Goal: Information Seeking & Learning: Learn about a topic

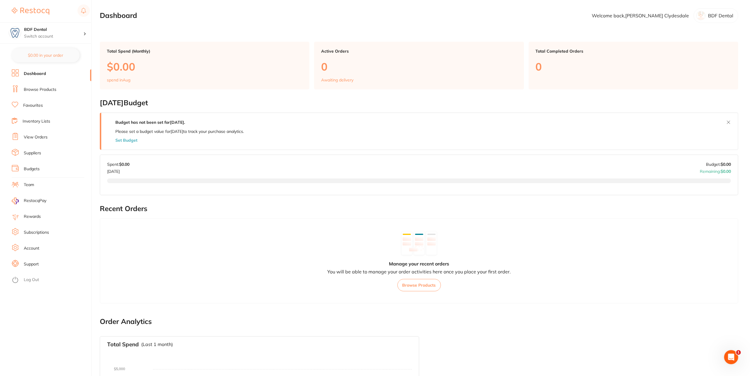
click at [38, 91] on link "Browse Products" at bounding box center [40, 90] width 33 height 6
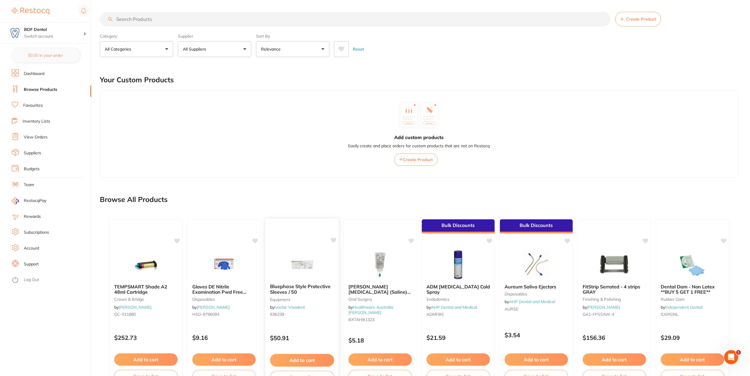
scroll to position [35, 0]
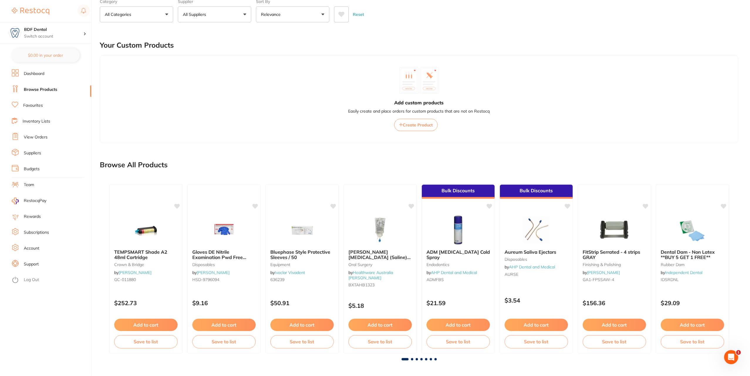
click at [36, 153] on link "Suppliers" at bounding box center [32, 153] width 17 height 6
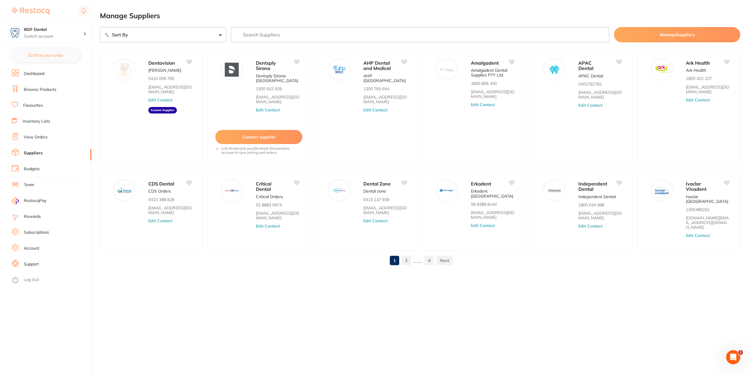
click at [445, 254] on link at bounding box center [444, 260] width 16 height 12
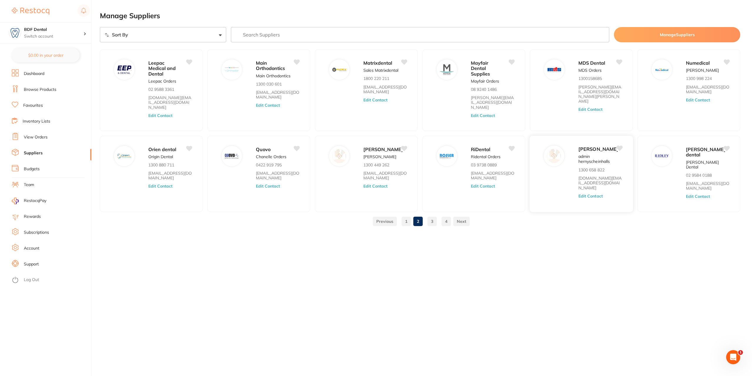
click at [620, 145] on icon at bounding box center [619, 147] width 6 height 5
click at [619, 60] on icon at bounding box center [619, 61] width 6 height 5
click at [406, 145] on icon at bounding box center [404, 147] width 6 height 5
click at [431, 220] on link "3" at bounding box center [431, 221] width 9 height 12
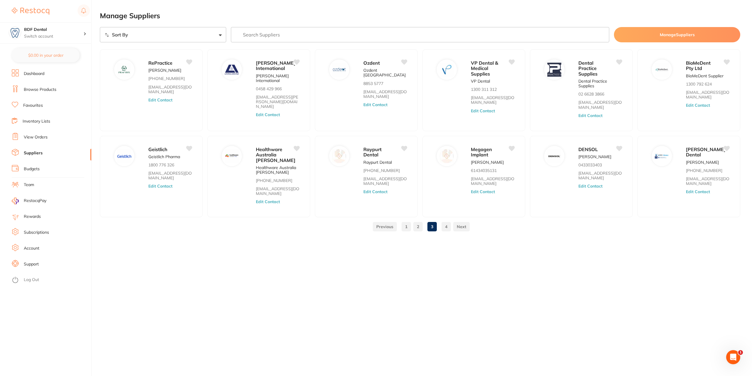
click at [447, 226] on link "4" at bounding box center [445, 227] width 9 height 12
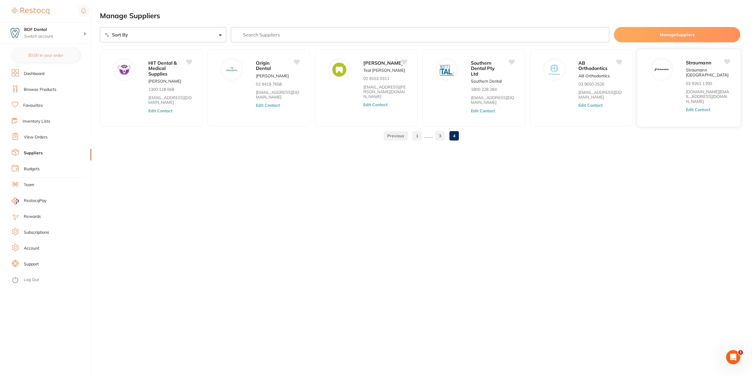
click at [726, 61] on icon at bounding box center [727, 61] width 6 height 5
click at [420, 134] on link "1" at bounding box center [416, 136] width 9 height 12
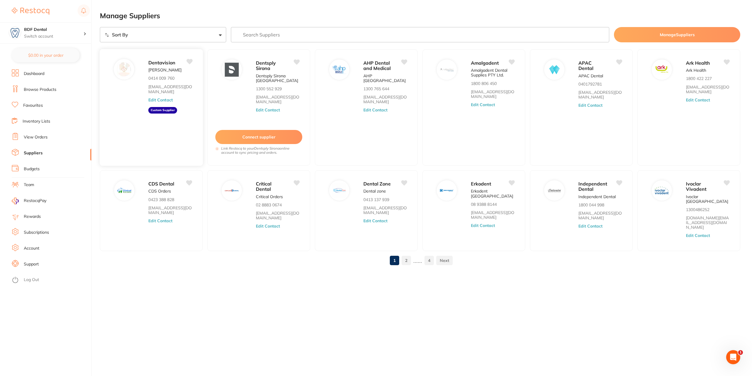
click at [186, 61] on icon at bounding box center [189, 61] width 6 height 6
click at [297, 61] on icon at bounding box center [297, 61] width 6 height 5
click at [728, 60] on icon at bounding box center [727, 61] width 6 height 5
click at [727, 179] on icon at bounding box center [727, 182] width 6 height 6
click at [618, 182] on icon at bounding box center [619, 182] width 6 height 5
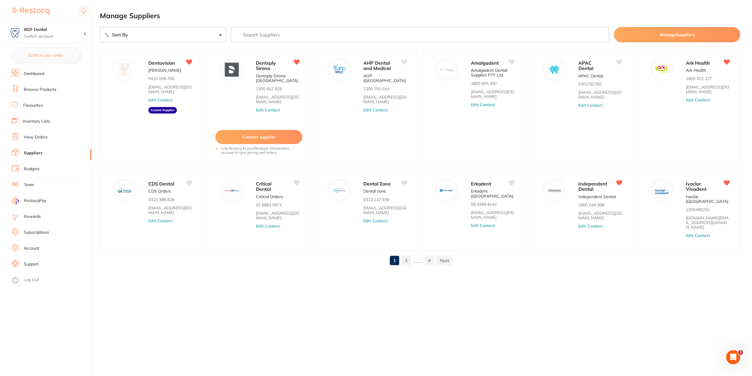
click at [407, 254] on link "2" at bounding box center [405, 260] width 9 height 12
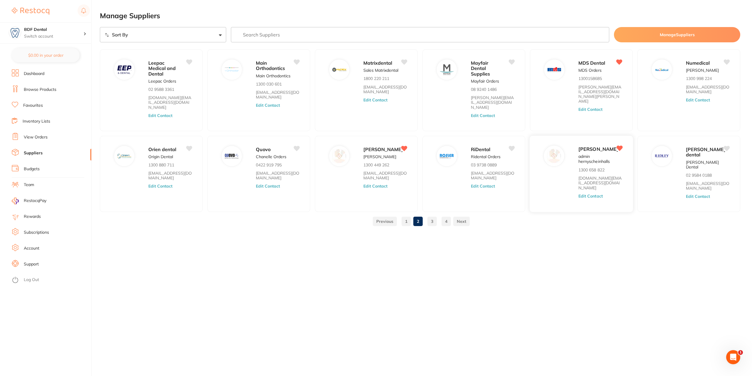
click at [599, 164] on p "admin hernyscheinhalls" at bounding box center [600, 159] width 44 height 10
click at [43, 90] on link "Browse Products" at bounding box center [40, 90] width 33 height 6
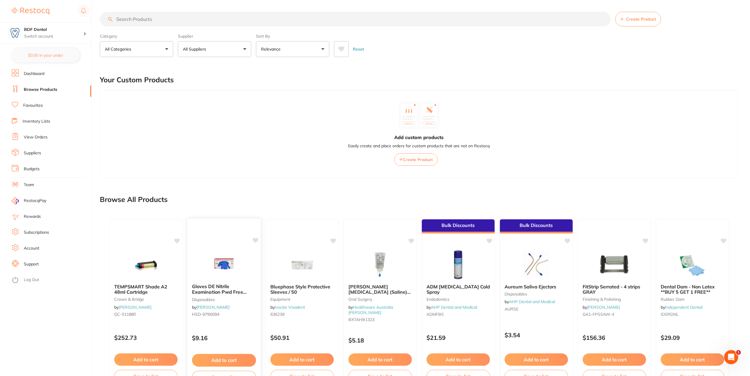
click at [230, 304] on link "[PERSON_NAME]" at bounding box center [212, 306] width 33 height 5
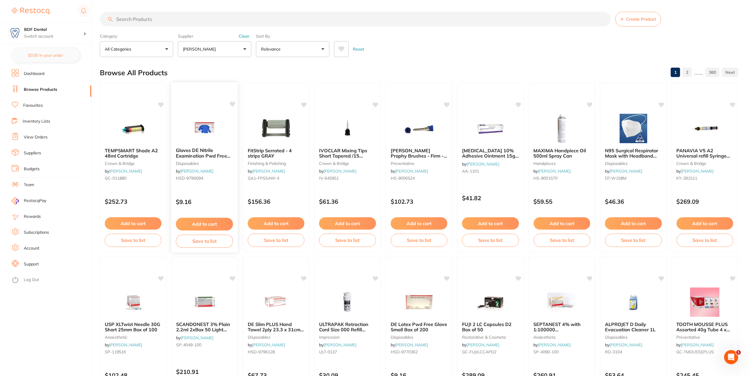
click at [210, 132] on img at bounding box center [205, 128] width 38 height 30
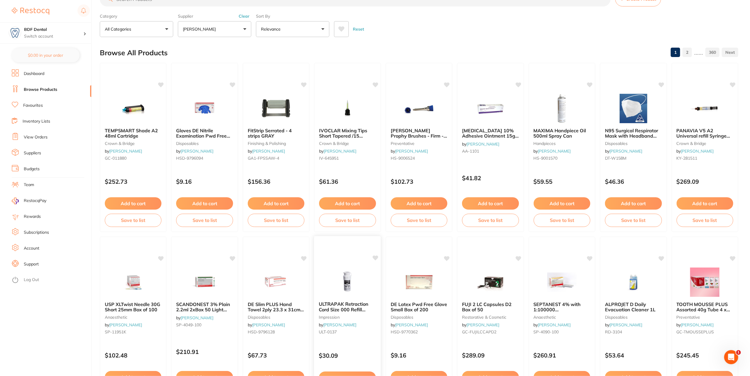
scroll to position [29, 0]
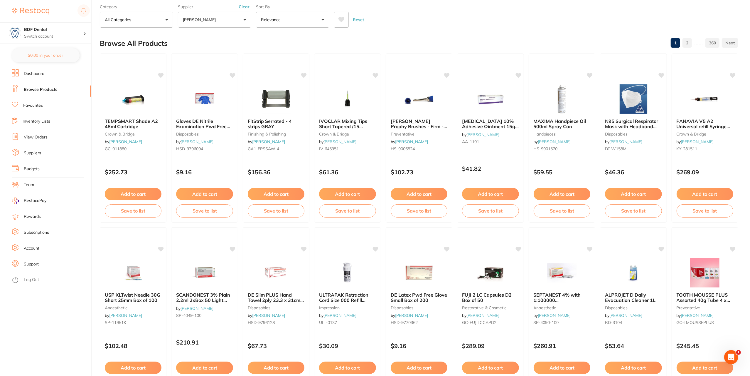
click at [34, 120] on link "Inventory Lists" at bounding box center [37, 121] width 28 height 6
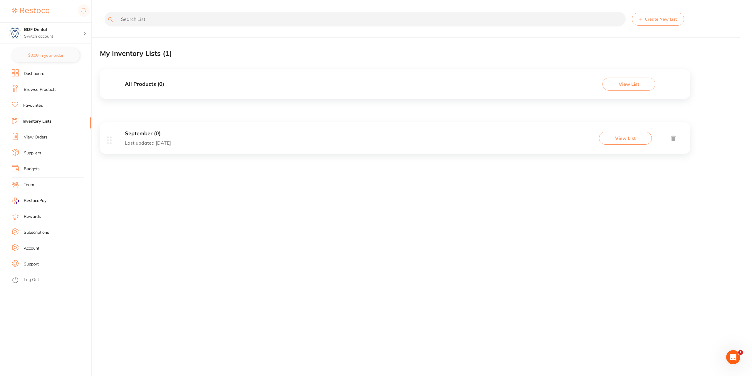
click at [111, 144] on div at bounding box center [109, 140] width 4 height 8
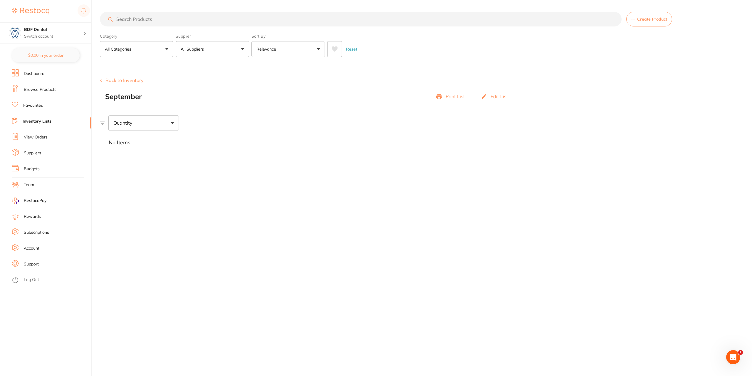
click at [112, 137] on div "No Items" at bounding box center [426, 143] width 652 height 24
click at [33, 92] on link "Browse Products" at bounding box center [40, 90] width 33 height 6
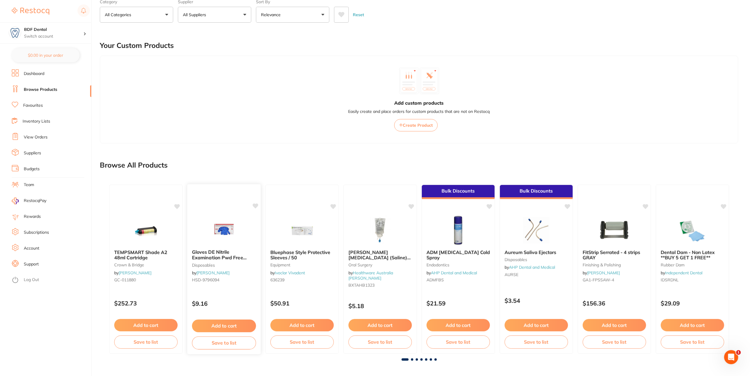
scroll to position [35, 0]
click at [238, 232] on img at bounding box center [224, 229] width 38 height 30
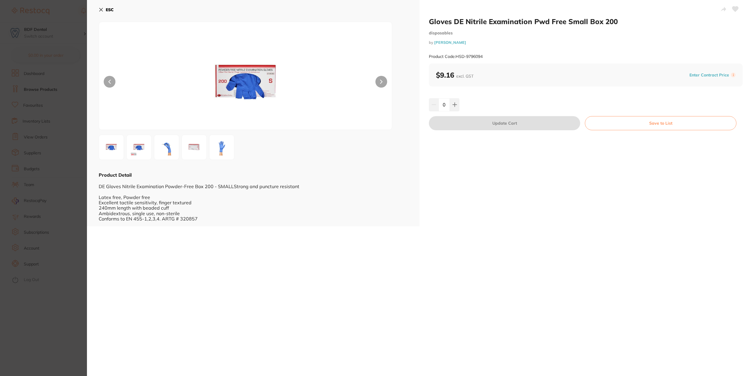
click at [100, 10] on icon at bounding box center [101, 9] width 5 height 5
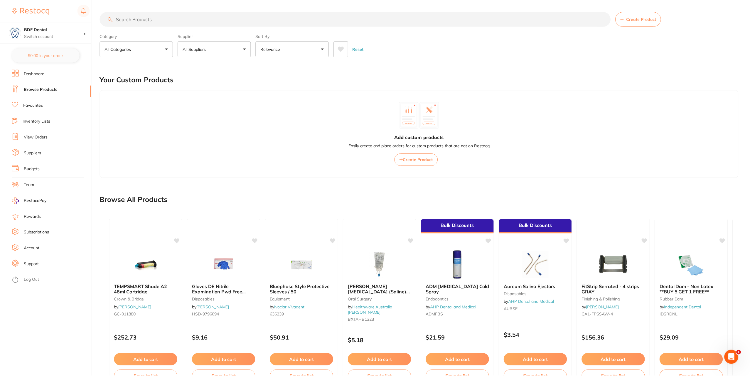
scroll to position [35, 0]
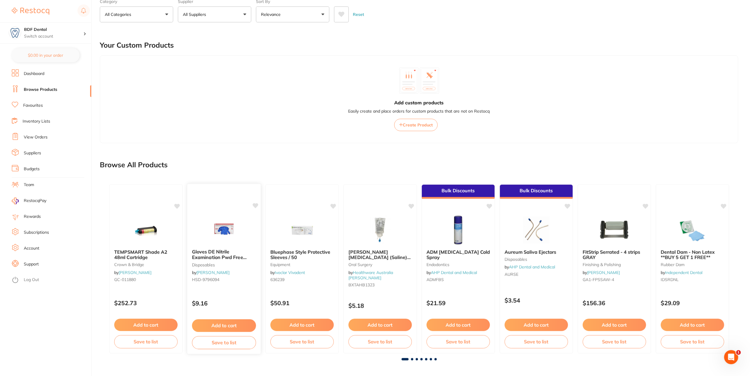
click at [200, 192] on div at bounding box center [223, 191] width 73 height 15
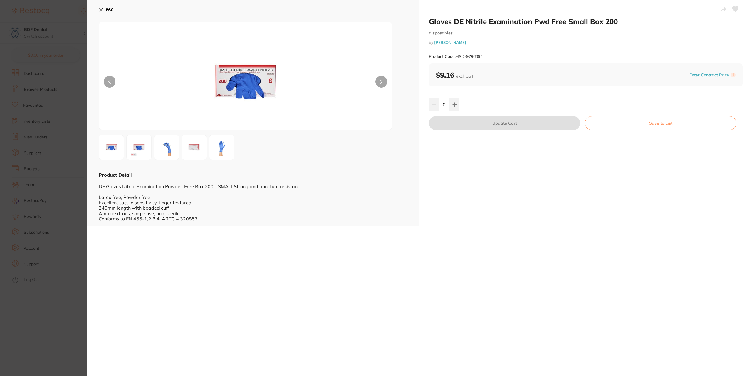
click at [100, 9] on icon at bounding box center [101, 9] width 5 height 5
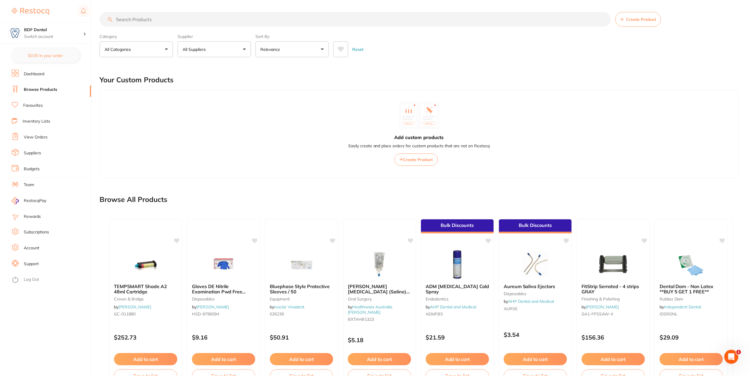
scroll to position [35, 0]
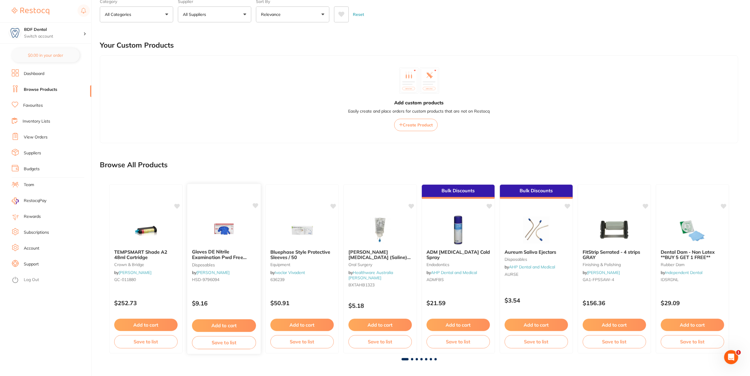
click at [213, 271] on link "[PERSON_NAME]" at bounding box center [212, 272] width 33 height 5
